Goal: Find specific page/section: Find specific page/section

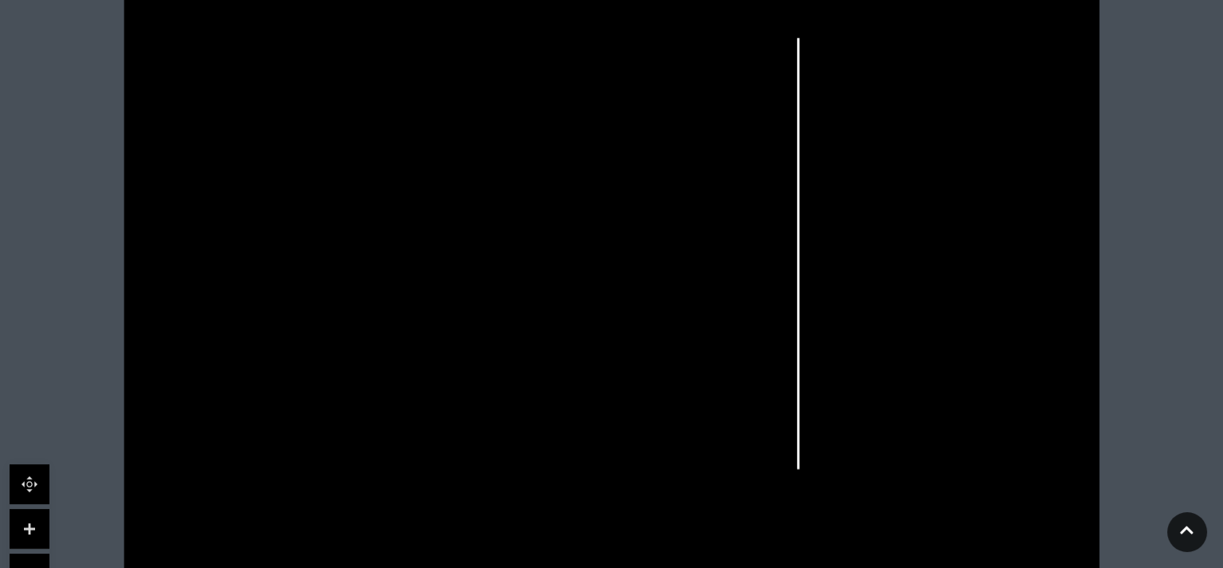
scroll to position [516, 0]
click at [24, 518] on link at bounding box center [30, 521] width 40 height 40
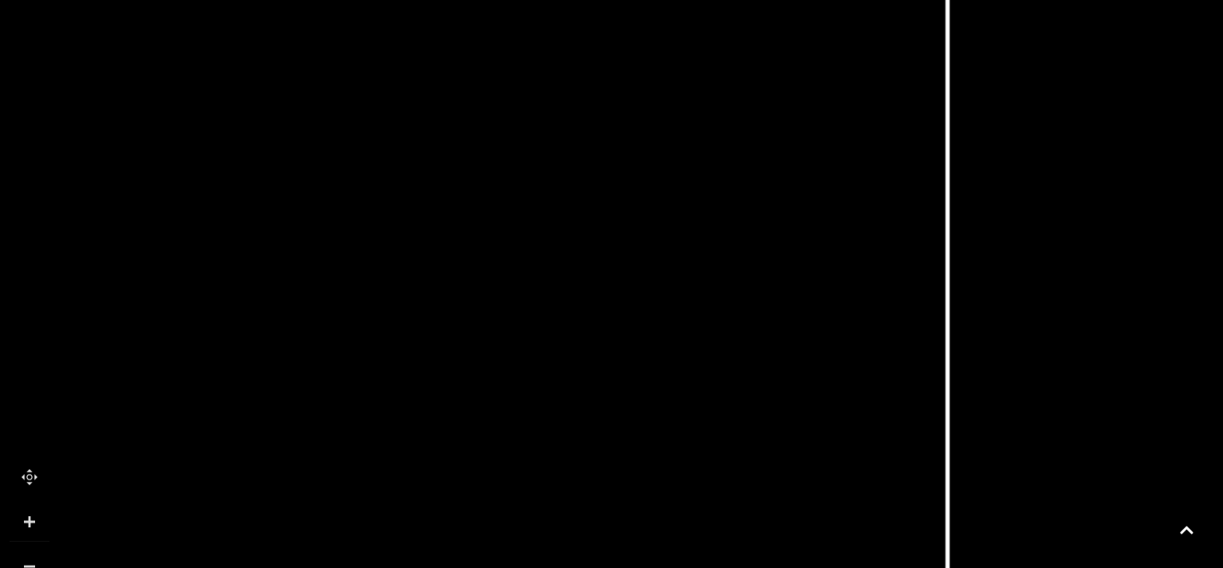
click at [24, 517] on link at bounding box center [30, 521] width 40 height 40
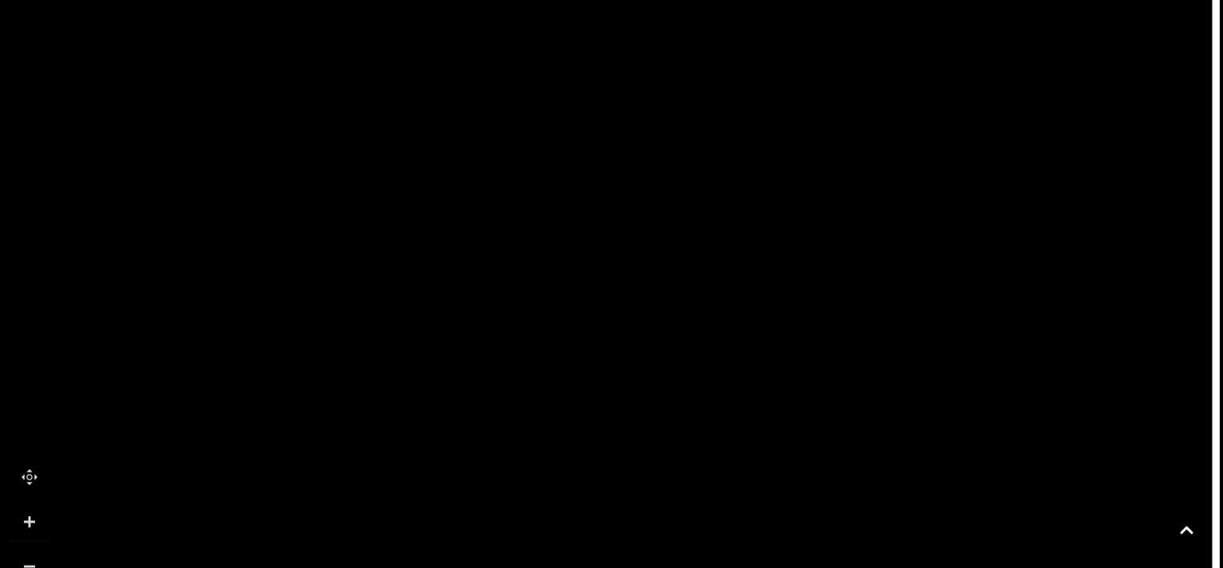
click at [36, 554] on link at bounding box center [30, 566] width 40 height 40
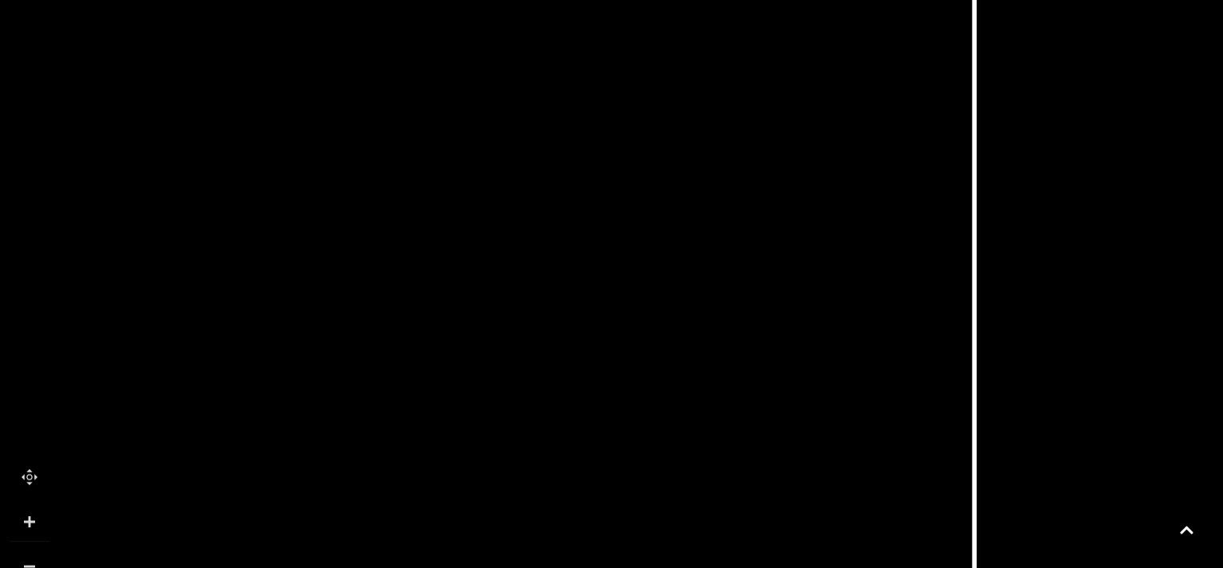
click at [36, 554] on link at bounding box center [30, 566] width 40 height 40
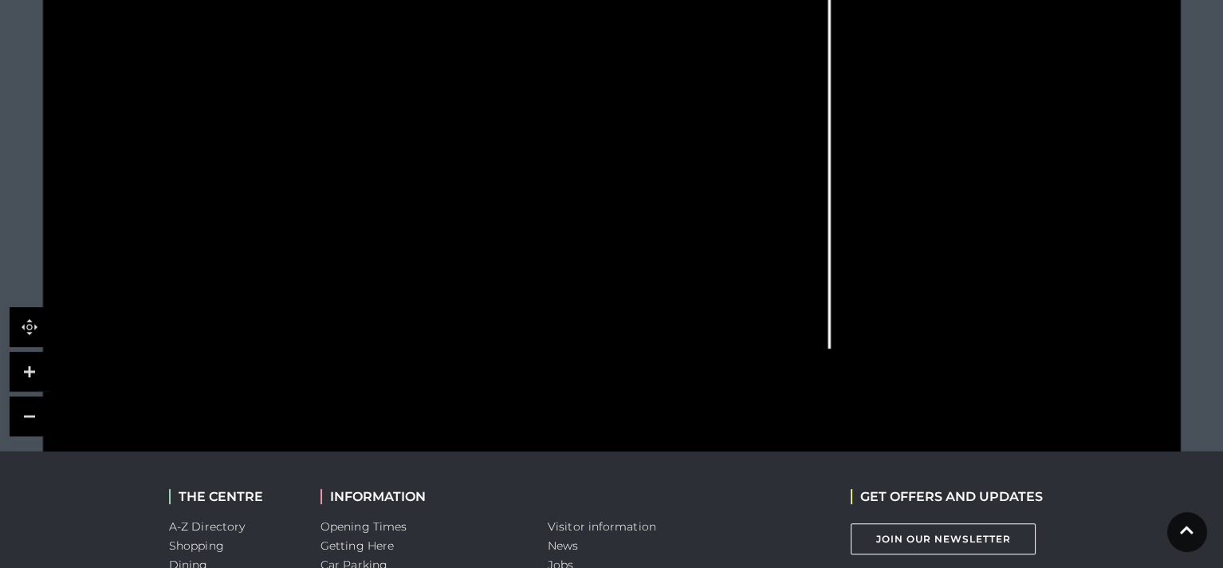
scroll to position [645, 0]
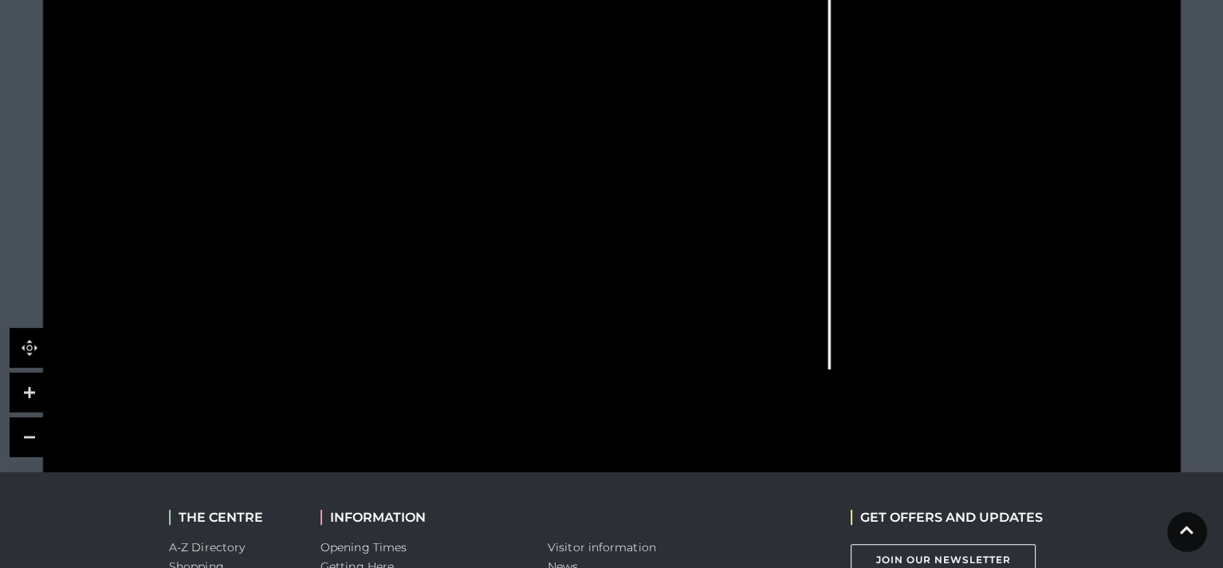
click at [26, 391] on link at bounding box center [30, 392] width 40 height 40
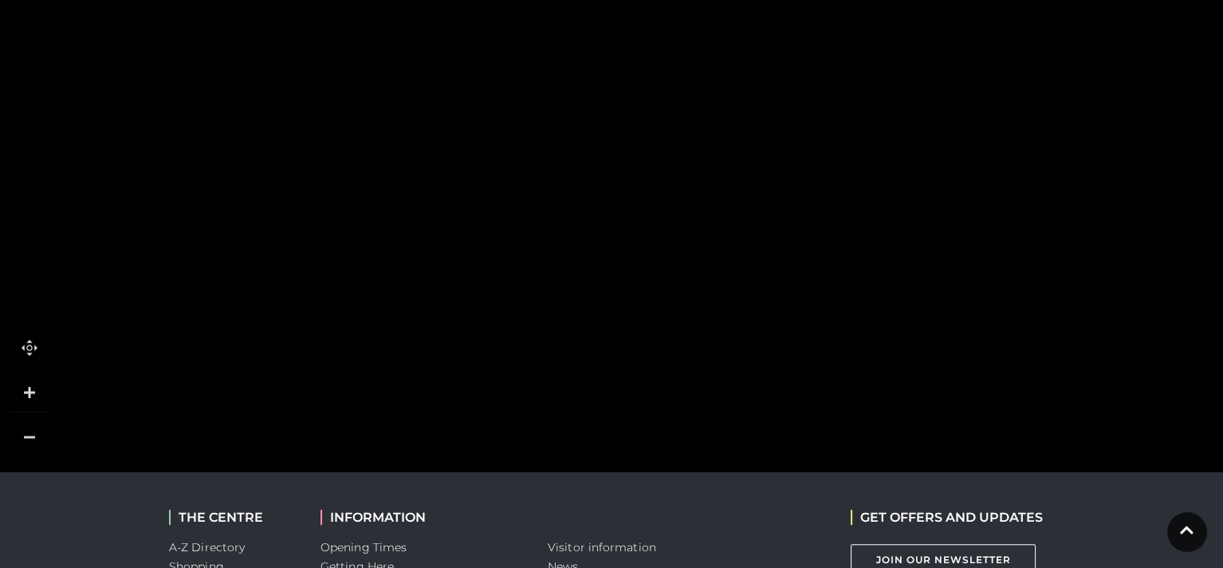
drag, startPoint x: 275, startPoint y: 236, endPoint x: 661, endPoint y: 278, distance: 388.2
click at [661, 278] on icon at bounding box center [997, 154] width 2567 height 1444
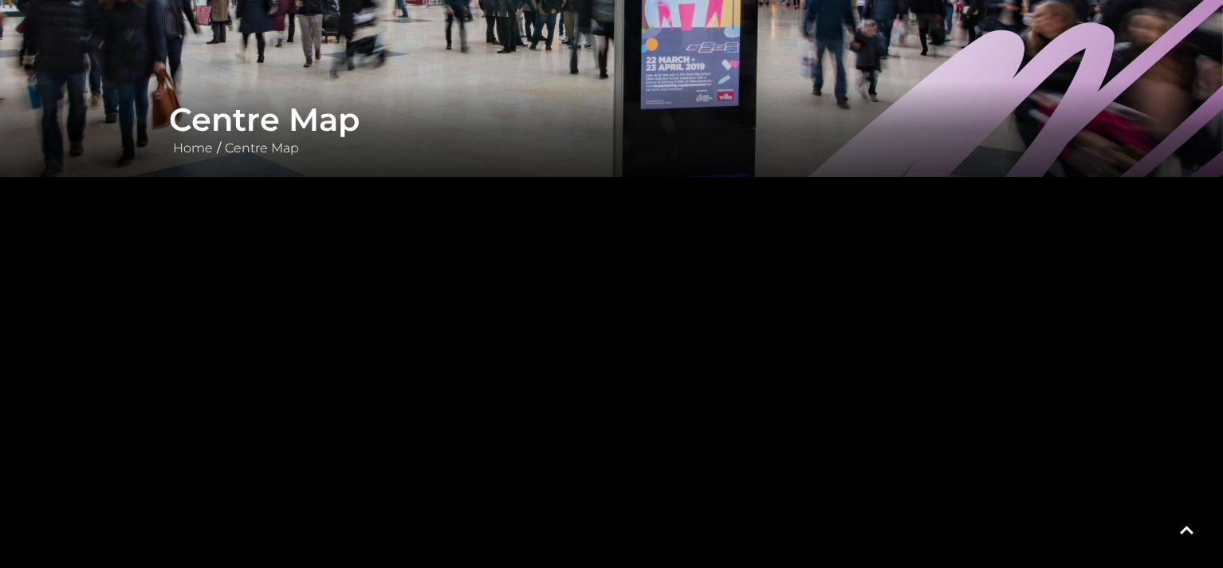
scroll to position [206, 0]
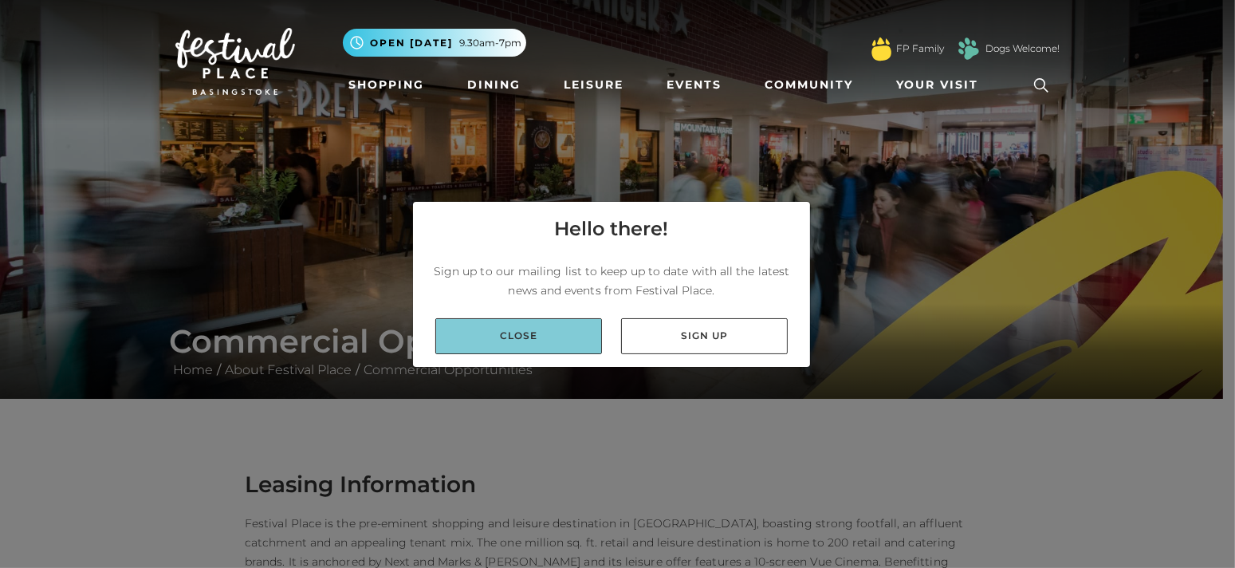
click at [524, 335] on link "Close" at bounding box center [518, 336] width 167 height 36
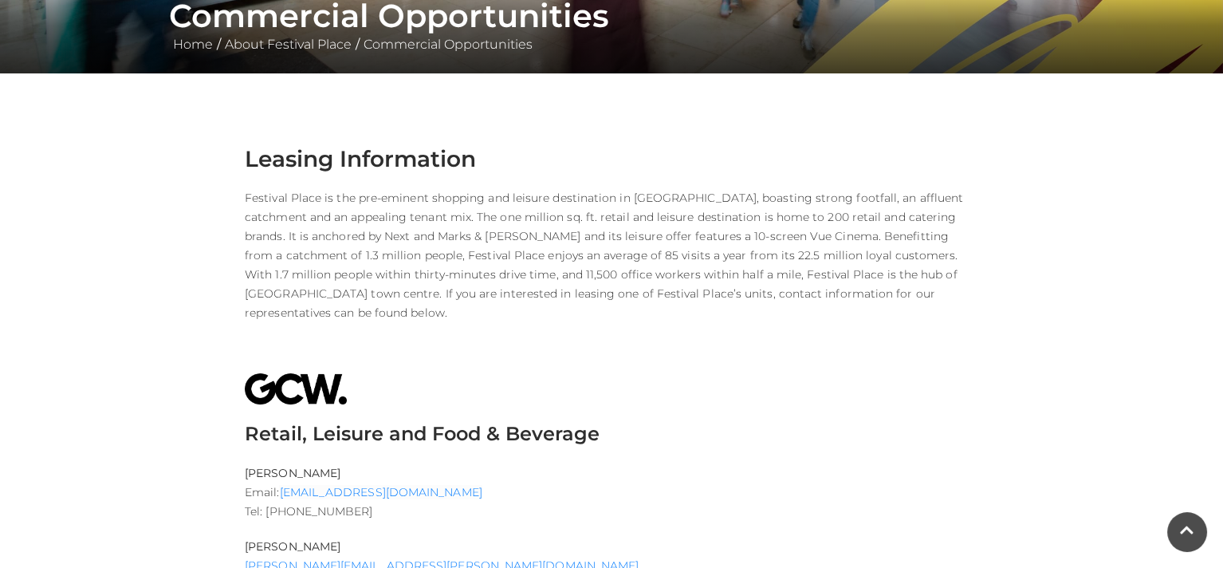
scroll to position [339, 0]
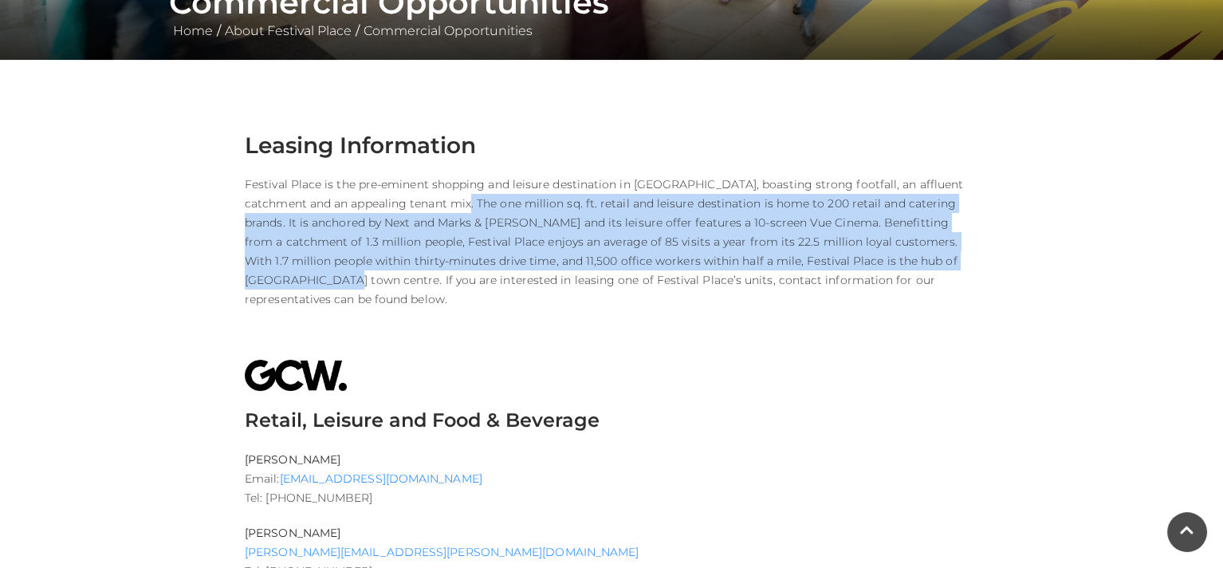
drag, startPoint x: 478, startPoint y: 200, endPoint x: 315, endPoint y: 273, distance: 179.1
click at [315, 273] on p "Festival Place is the pre-eminent shopping and leisure destination in North Ham…" at bounding box center [611, 242] width 733 height 134
copy p "The one million sq. ft. retail and leisure destination is home to 200 retail an…"
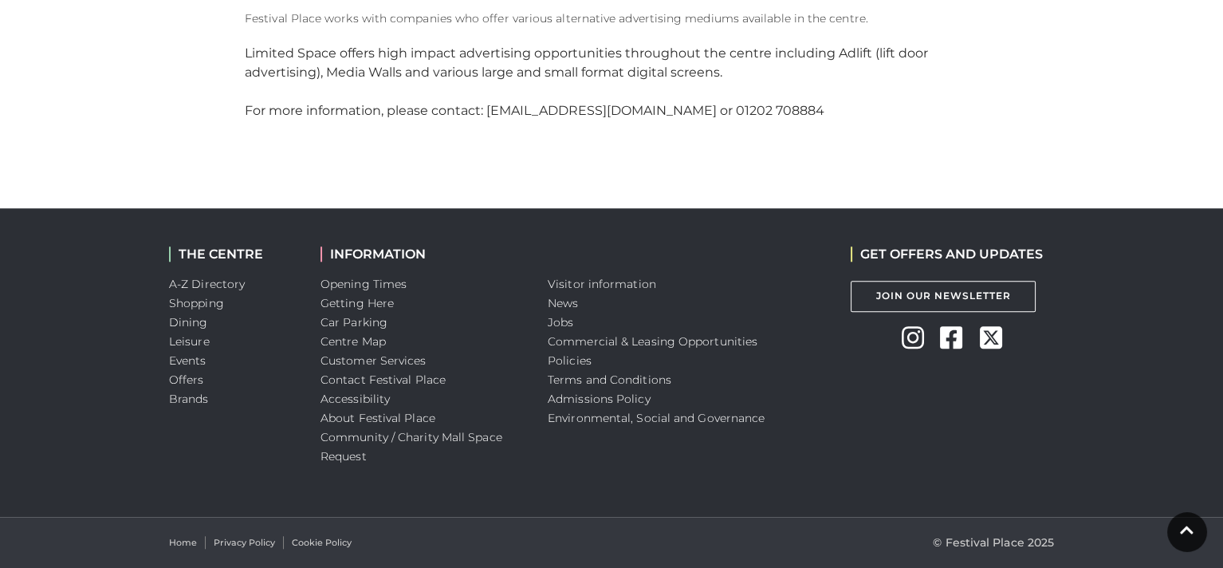
scroll to position [0, 0]
